Goal: Transaction & Acquisition: Register for event/course

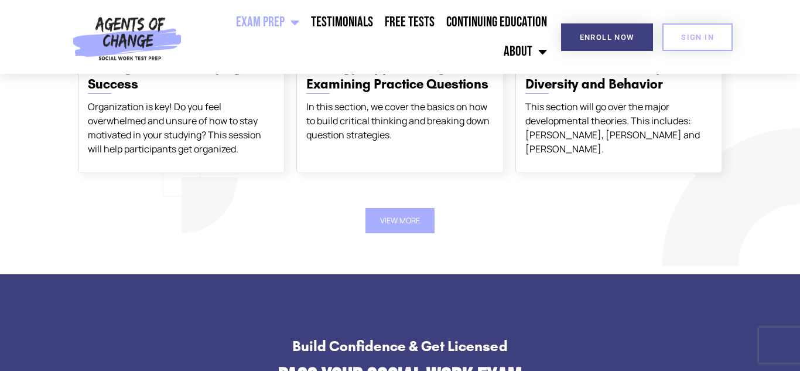
scroll to position [1521, 0]
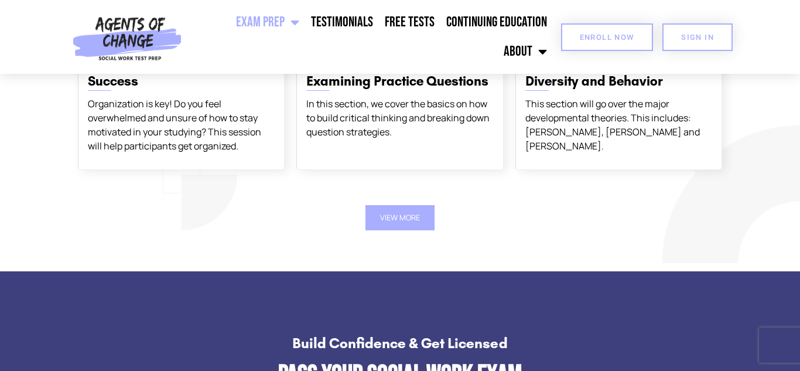
click at [603, 41] on span "Enroll Now" at bounding box center [607, 37] width 54 height 8
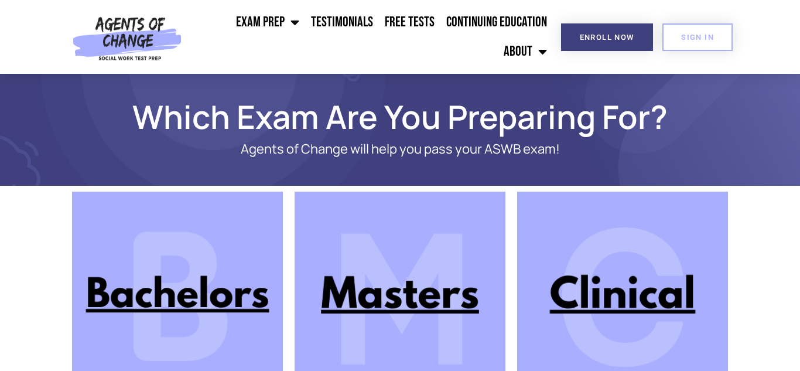
click at [411, 23] on link "Free Tests" at bounding box center [410, 22] width 62 height 29
